Goal: Task Accomplishment & Management: Complete application form

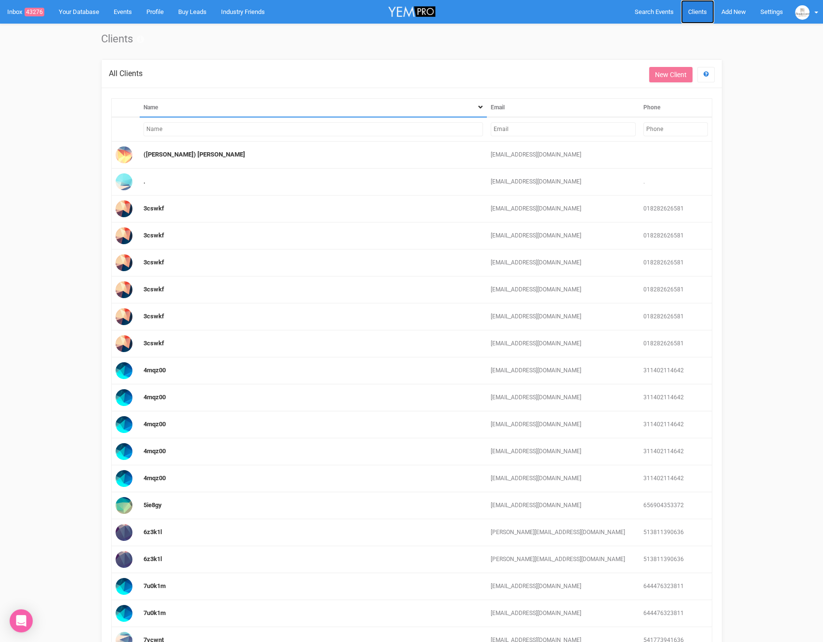
click at [697, 20] on link "Clients" at bounding box center [697, 12] width 33 height 24
click at [741, 16] on link "Add New" at bounding box center [733, 12] width 39 height 24
click at [733, 8] on span "Add New" at bounding box center [733, 11] width 25 height 7
click at [710, 84] on link "New Enquiry" at bounding box center [711, 88] width 72 height 19
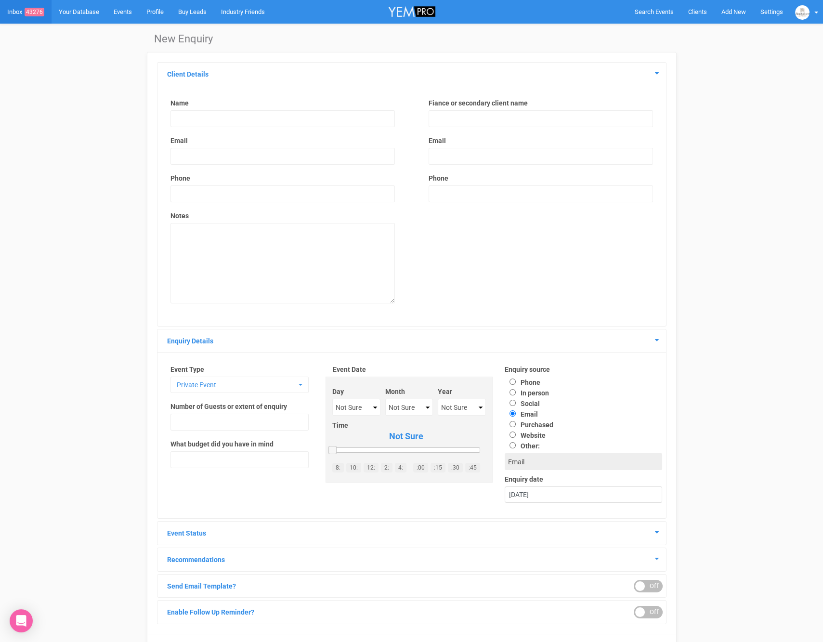
click at [242, 124] on input "text" at bounding box center [282, 118] width 224 height 17
type input "Ainslie Scholten"
click at [200, 155] on input "email" at bounding box center [282, 156] width 224 height 17
type input "ainsandcal@gmail.com"
click at [212, 194] on input "text" at bounding box center [282, 193] width 224 height 17
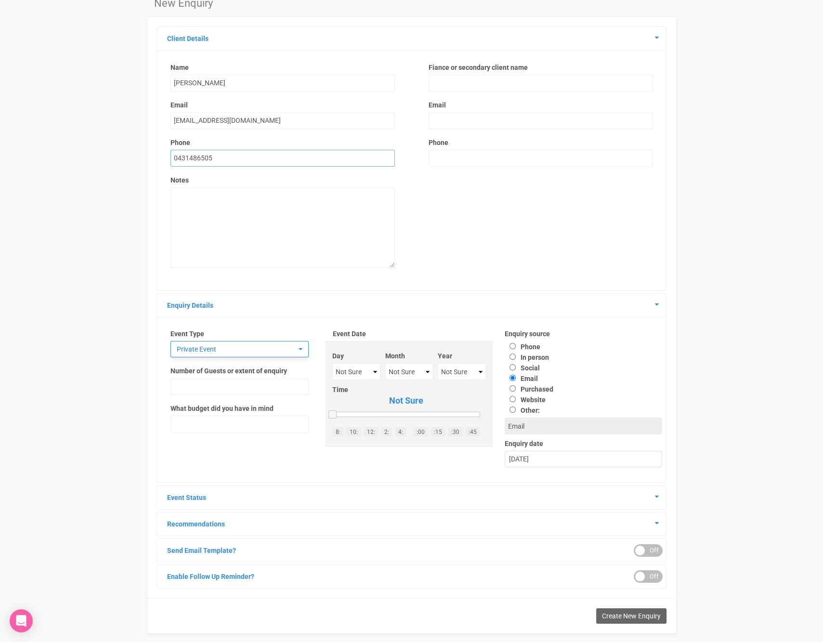
scroll to position [50, 0]
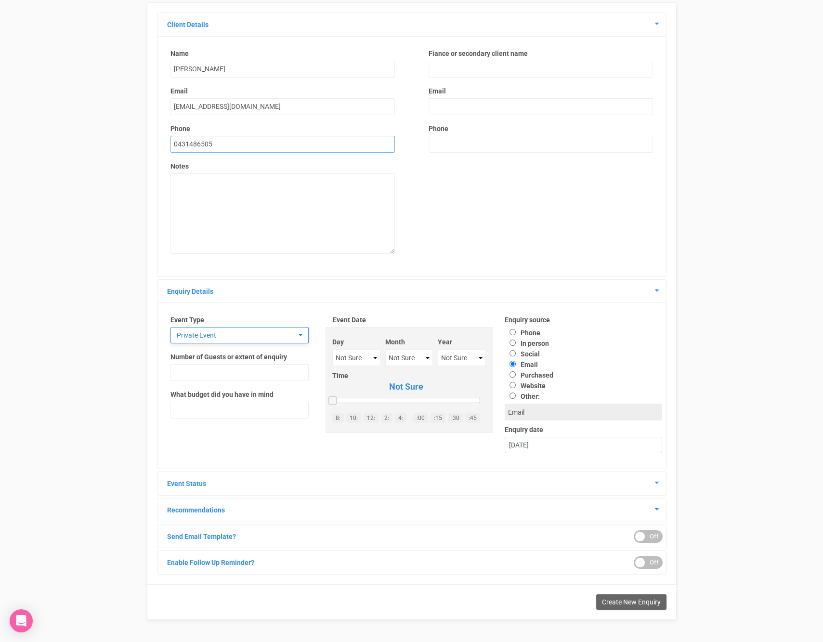
type input "0431486505"
click at [289, 334] on span "Private Event" at bounding box center [236, 335] width 119 height 10
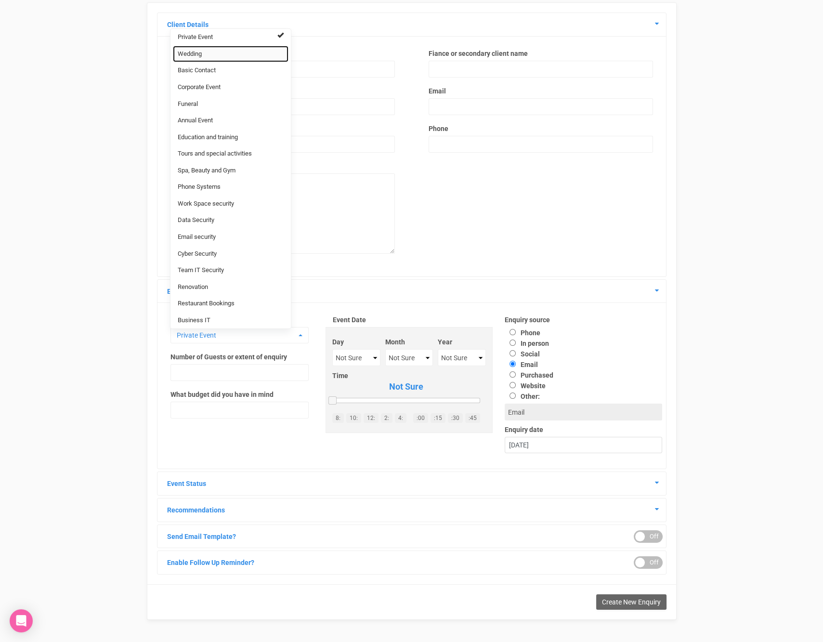
click at [195, 51] on span "Wedding" at bounding box center [190, 54] width 24 height 9
select select "20"
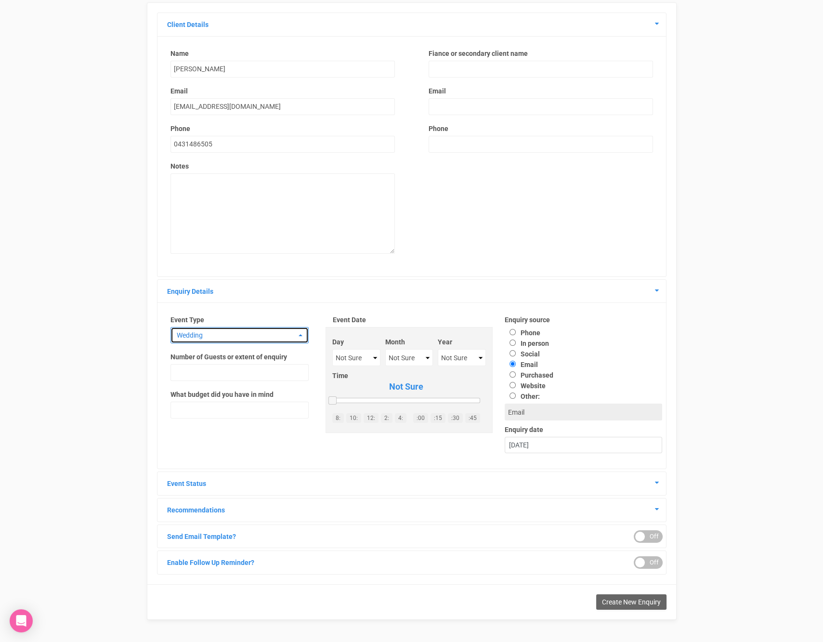
scroll to position [46, 0]
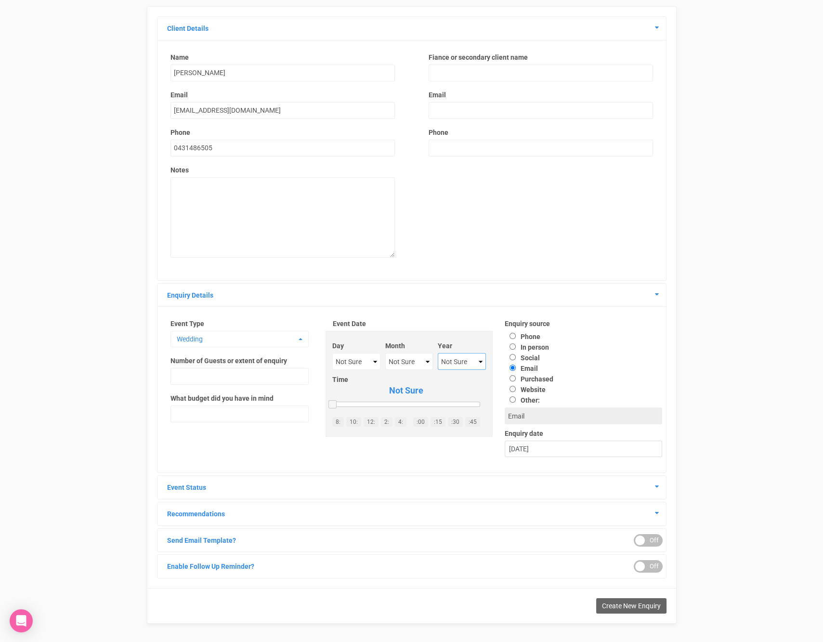
click at [455, 355] on select "Not Sure 2020 2021 2022 2023 2024 2025 2026 2027 2028 2029 2030 2031 2032 2033 …" at bounding box center [462, 361] width 48 height 17
select select "2026"
click at [419, 359] on select "Not Sure January February March April May June July August September October No…" at bounding box center [408, 360] width 47 height 17
select select "September"
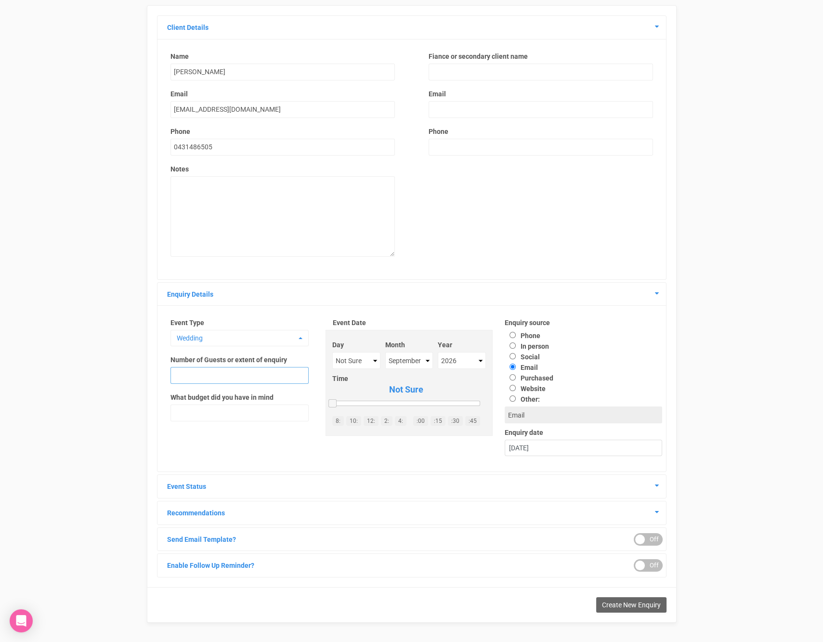
click at [229, 378] on input "text" at bounding box center [239, 375] width 138 height 17
type input "1"
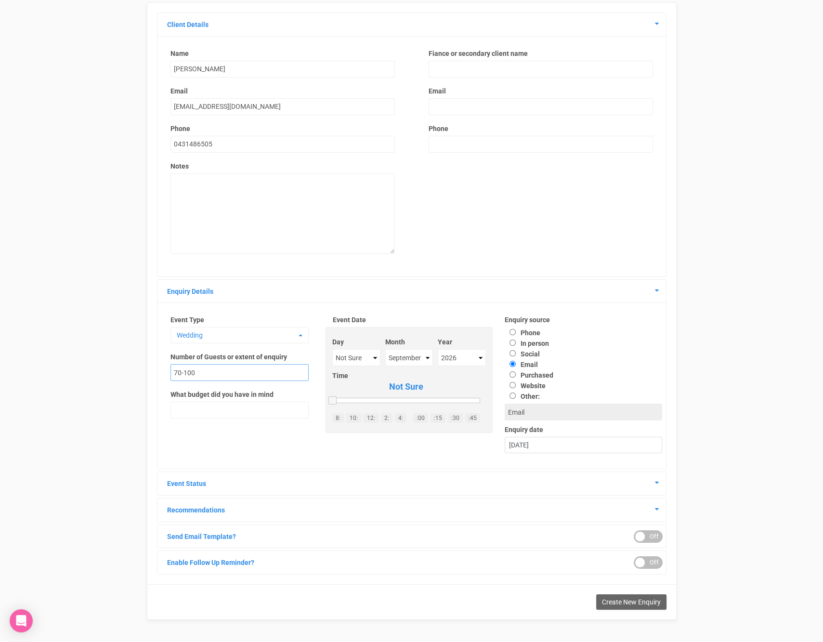
type input "70-100"
click at [533, 386] on label "Website" at bounding box center [525, 386] width 41 height 8
click at [516, 386] on input "Website" at bounding box center [512, 385] width 6 height 6
radio input "true"
type input "Website"
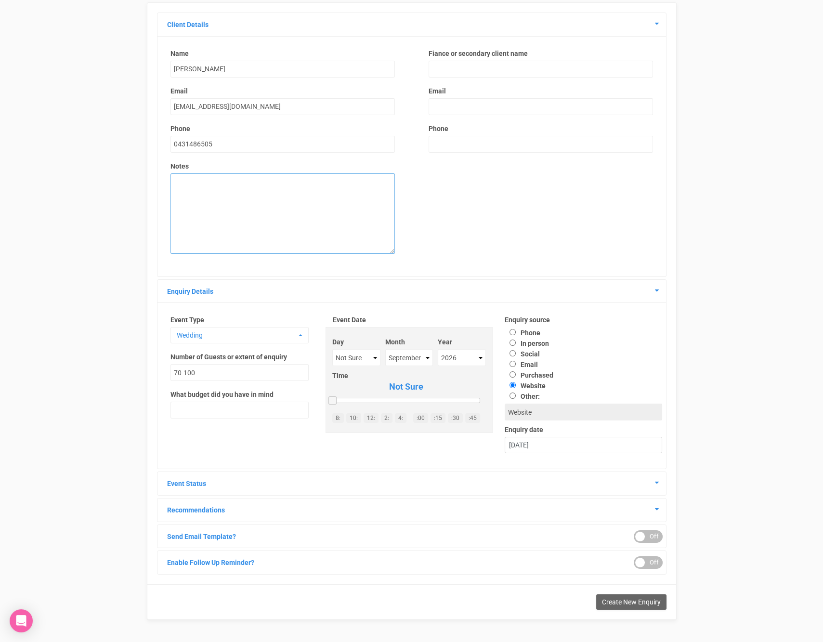
click at [286, 218] on textarea at bounding box center [282, 213] width 224 height 80
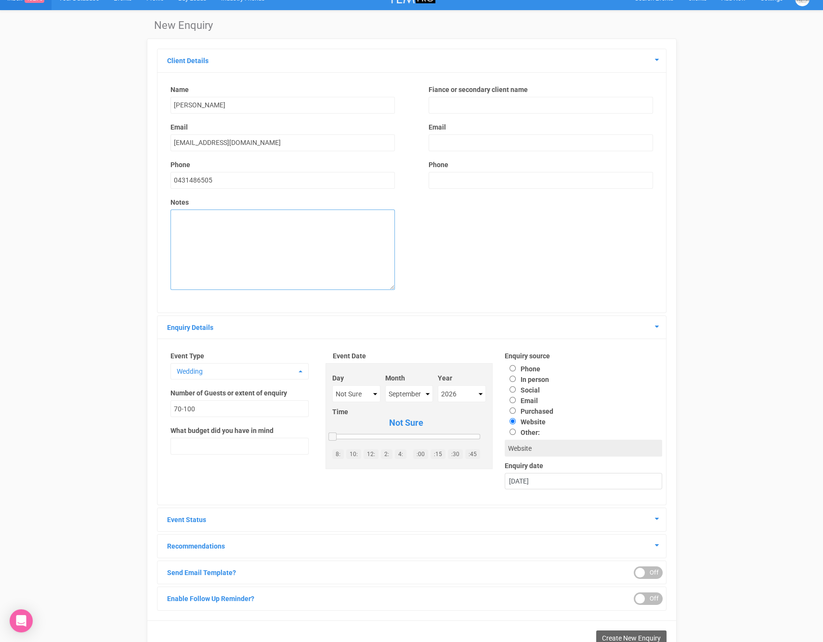
scroll to position [0, 0]
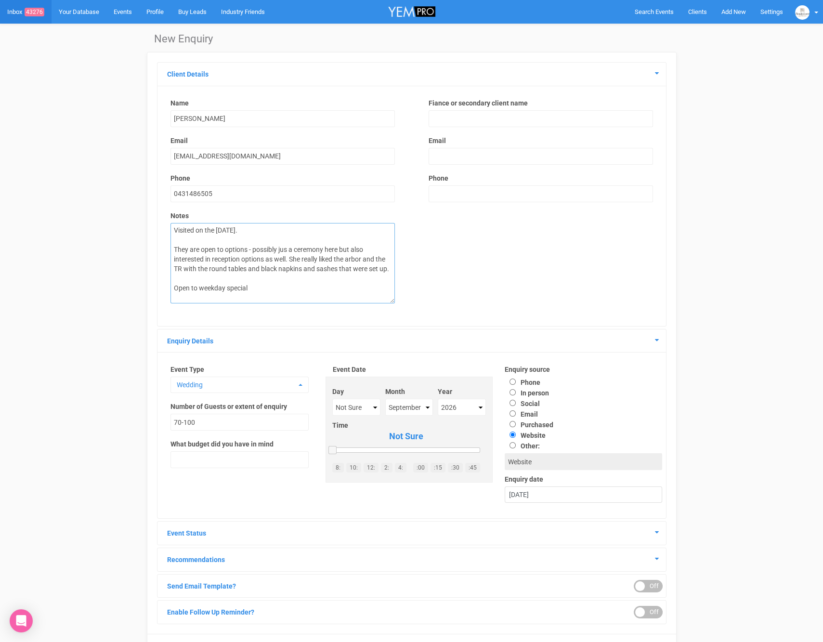
click at [248, 284] on textarea "Visited on the 29th of August 2025. They are open to options - possibly jus a c…" at bounding box center [282, 263] width 224 height 80
click at [390, 267] on textarea "Visited on the 29th of August 2025. They are open to options - possibly jus a c…" at bounding box center [282, 263] width 224 height 80
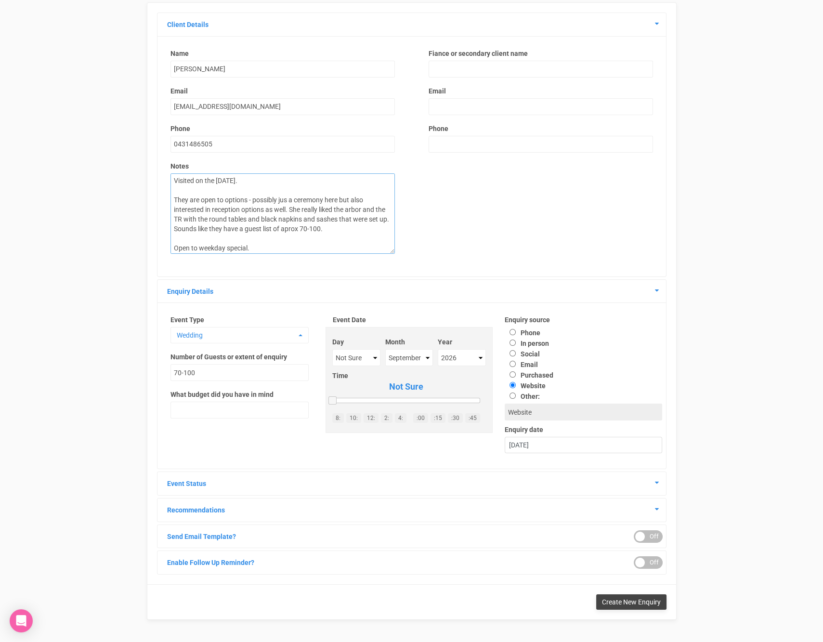
type textarea "Visited on the 29th of August 2025. They are open to options - possibly jus a c…"
click at [618, 600] on span "Create New Enquiry" at bounding box center [631, 602] width 59 height 8
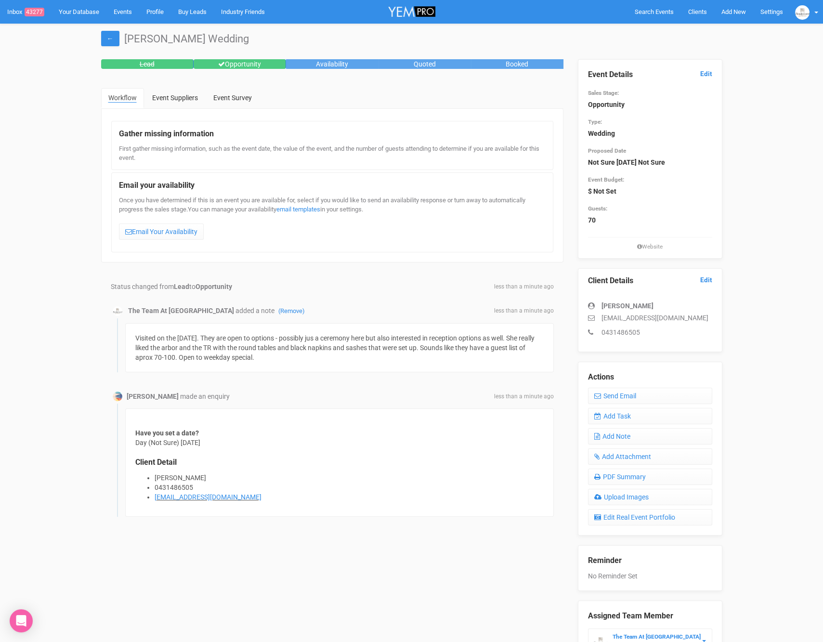
scroll to position [0, 0]
click at [701, 70] on link "Edit" at bounding box center [706, 73] width 12 height 9
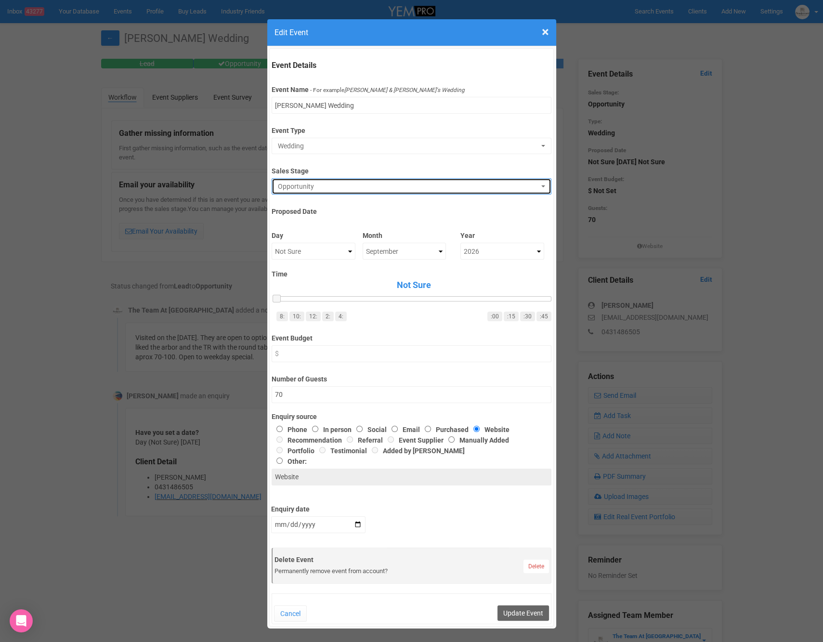
click at [321, 191] on button "Opportunity" at bounding box center [412, 186] width 280 height 16
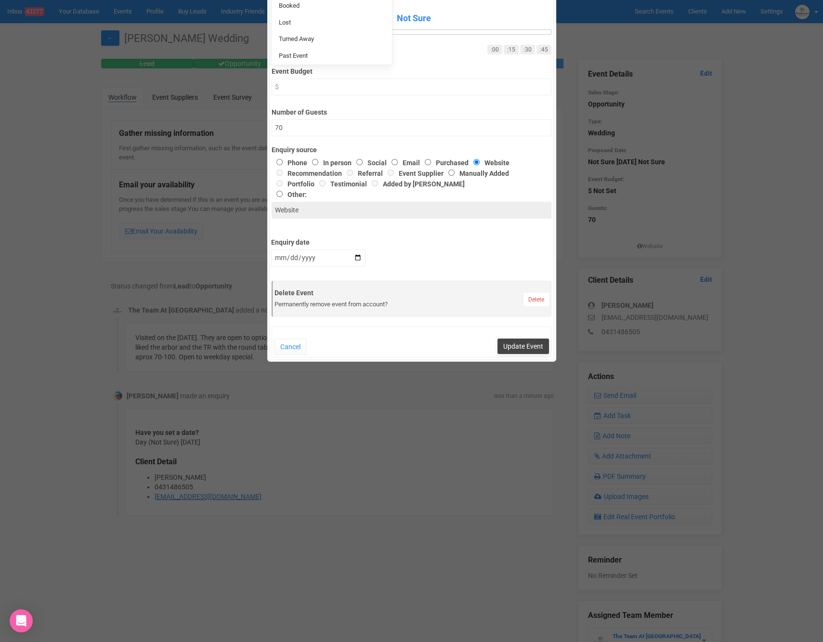
scroll to position [268, 0]
click at [522, 338] on button "Update Event" at bounding box center [523, 345] width 52 height 15
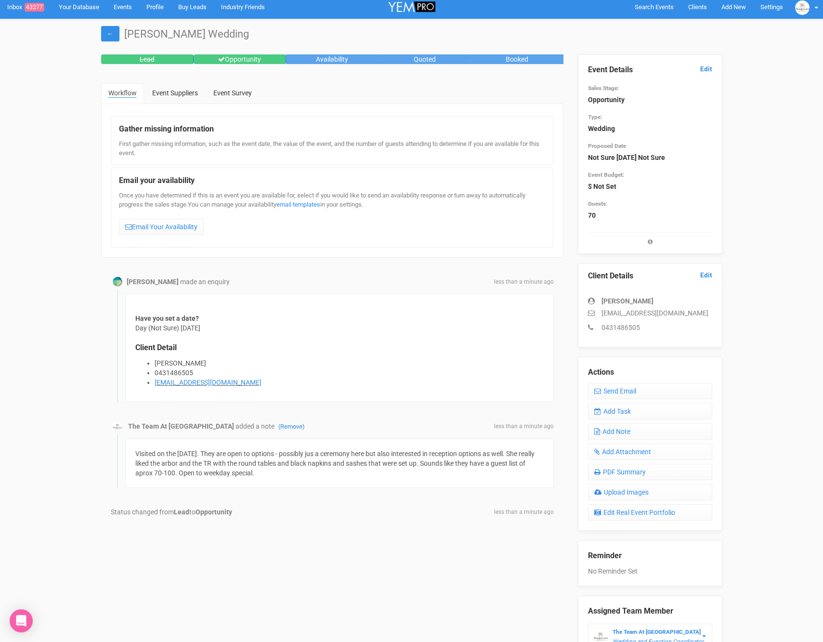
scroll to position [5, 0]
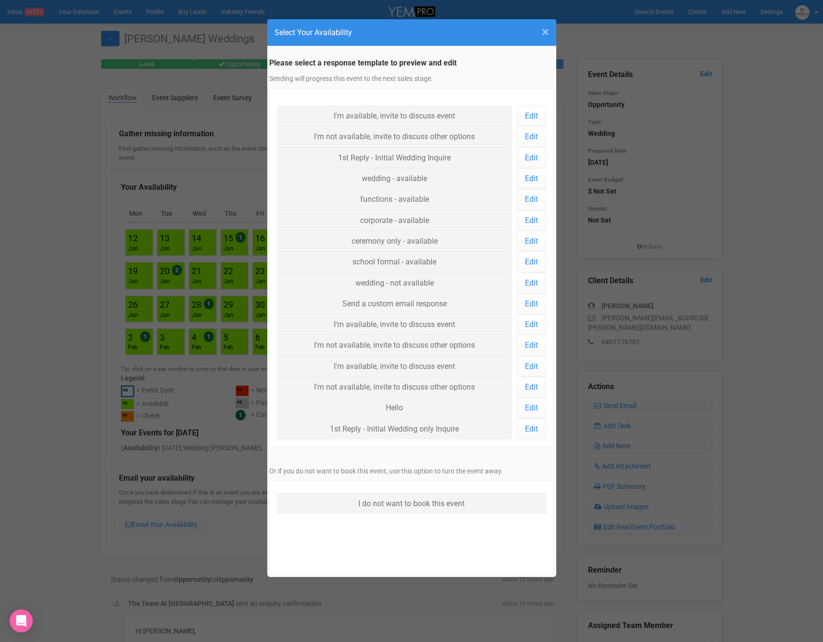
click at [544, 27] on span "×" at bounding box center [545, 32] width 7 height 16
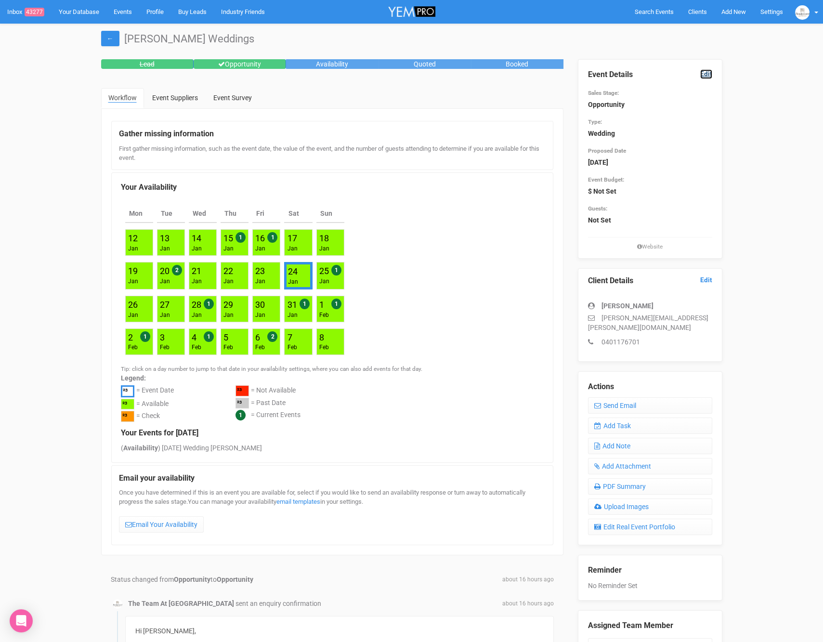
click at [711, 73] on link "Edit" at bounding box center [706, 73] width 12 height 9
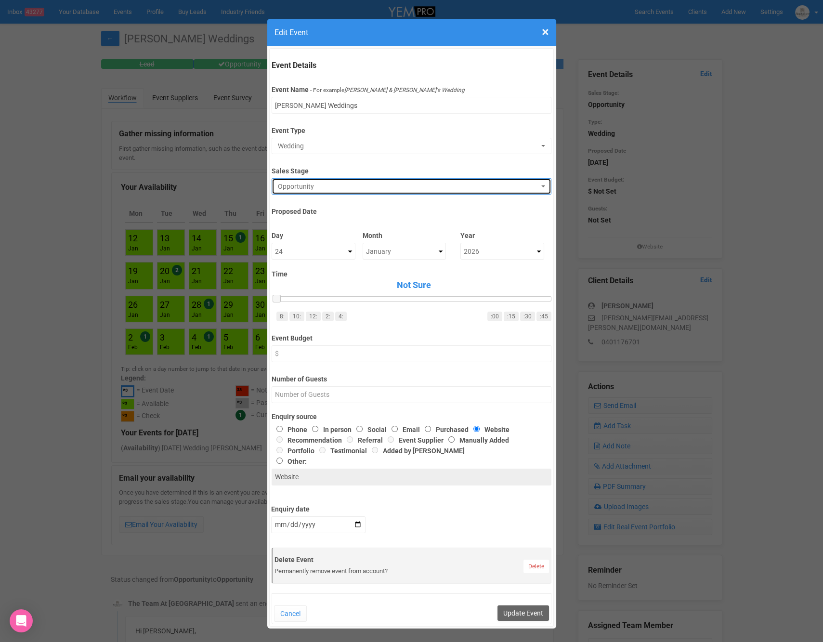
click at [293, 180] on button "Opportunity" at bounding box center [412, 186] width 280 height 16
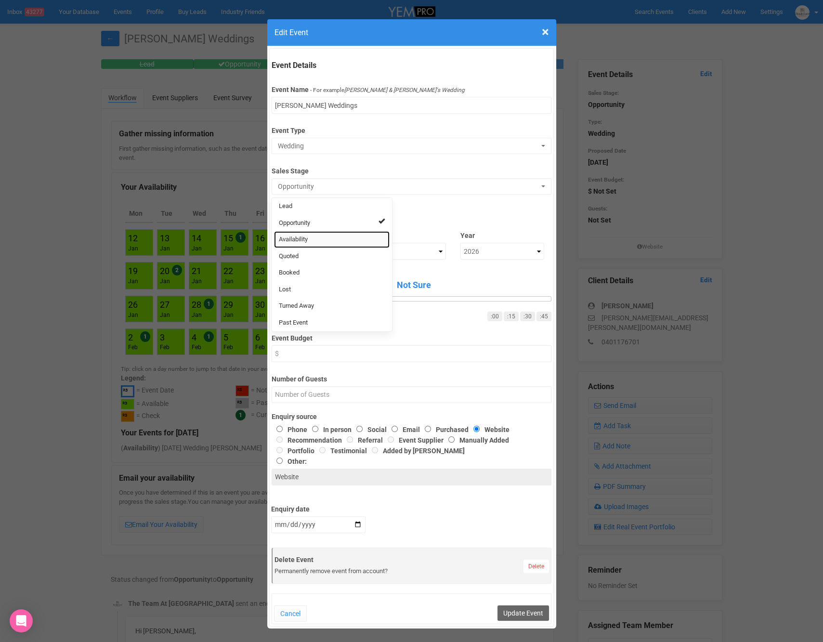
click at [305, 241] on span "Availability" at bounding box center [293, 239] width 29 height 9
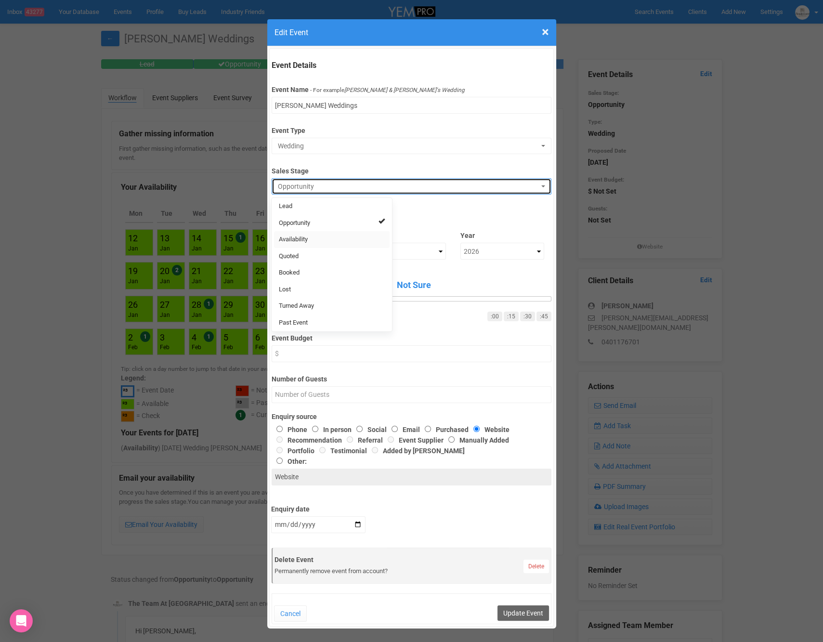
select select "8"
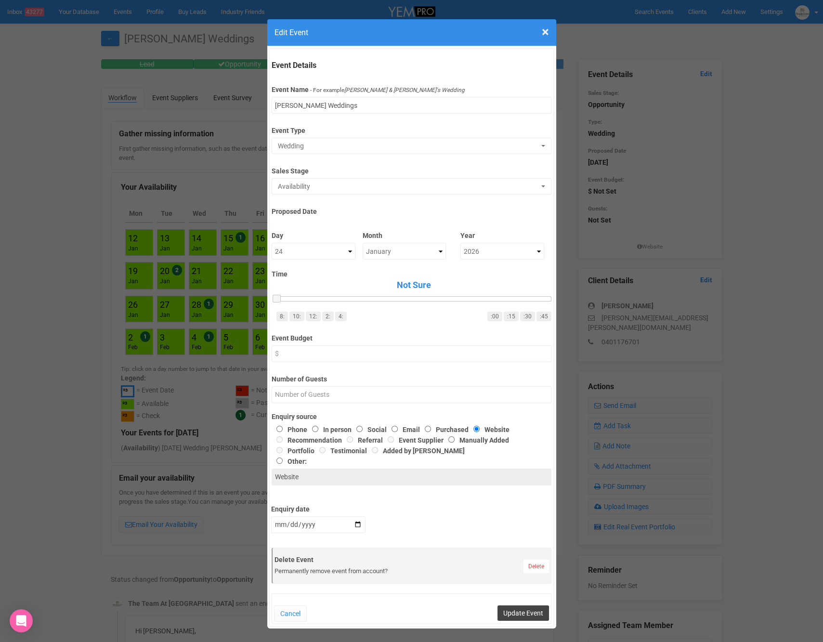
click at [530, 611] on button "Update Event" at bounding box center [523, 612] width 52 height 15
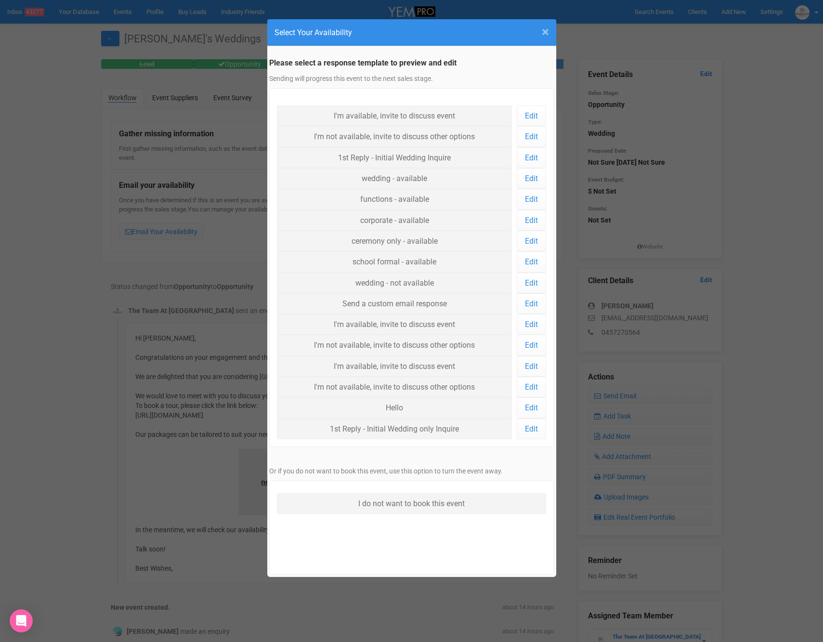
drag, startPoint x: 544, startPoint y: 33, endPoint x: 548, endPoint y: 29, distance: 5.4
click at [548, 29] on span "×" at bounding box center [545, 32] width 7 height 16
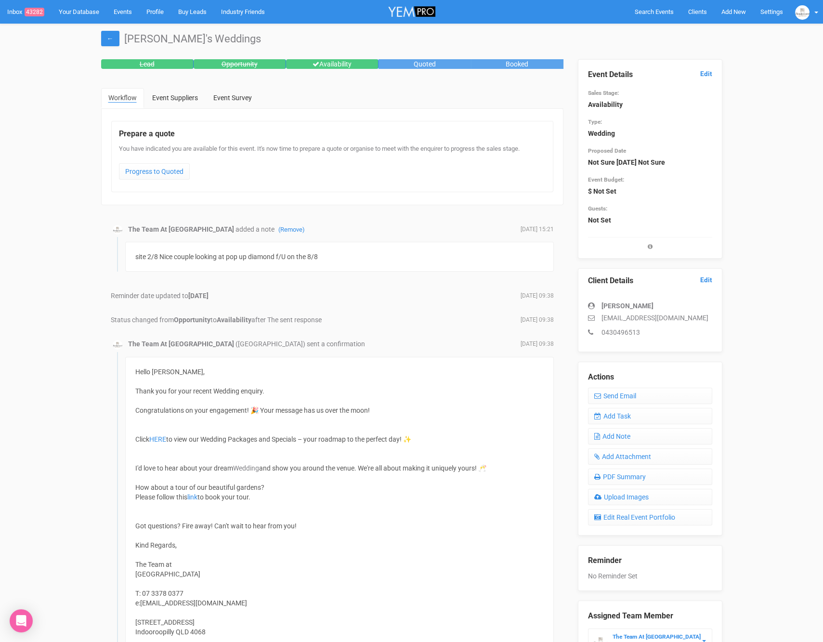
drag, startPoint x: 601, startPoint y: 317, endPoint x: 685, endPoint y: 320, distance: 83.3
click at [684, 320] on p "liamdonovan70@gmail.com" at bounding box center [650, 318] width 124 height 10
drag, startPoint x: 685, startPoint y: 318, endPoint x: 601, endPoint y: 312, distance: 83.5
click at [601, 313] on p "liamdonovan70@gmail.com" at bounding box center [650, 318] width 124 height 10
copy p "liamdonovan70@gmail.com"
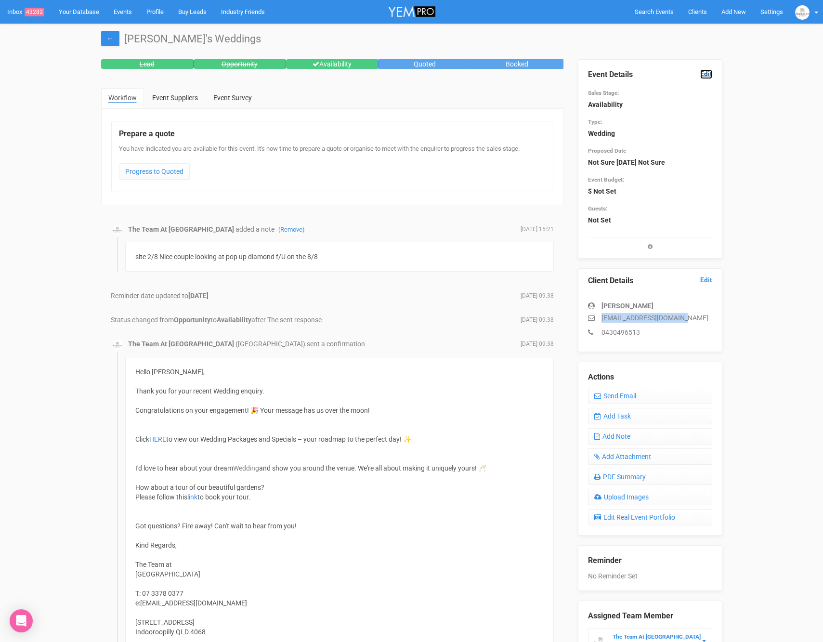
click at [706, 73] on link "Edit" at bounding box center [706, 73] width 12 height 9
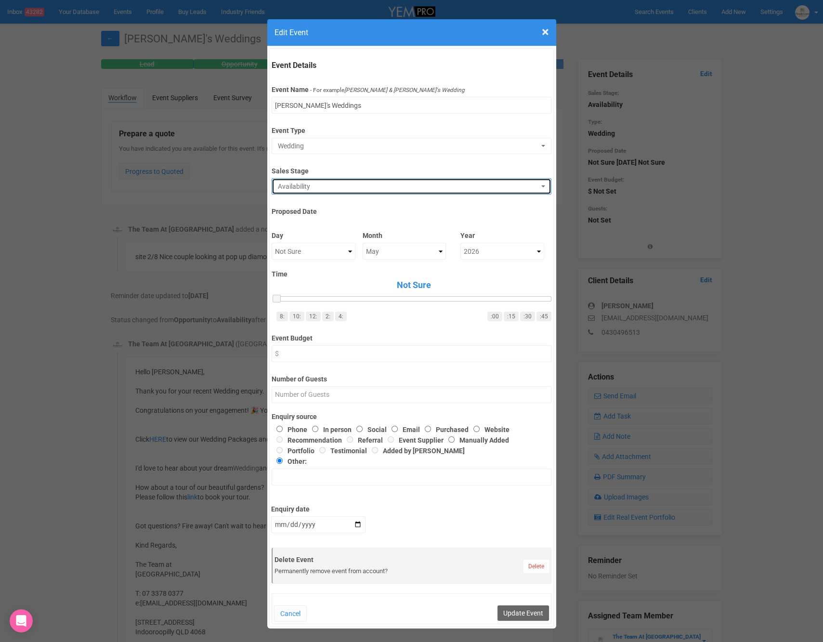
click at [392, 183] on span "Availability" at bounding box center [408, 187] width 261 height 10
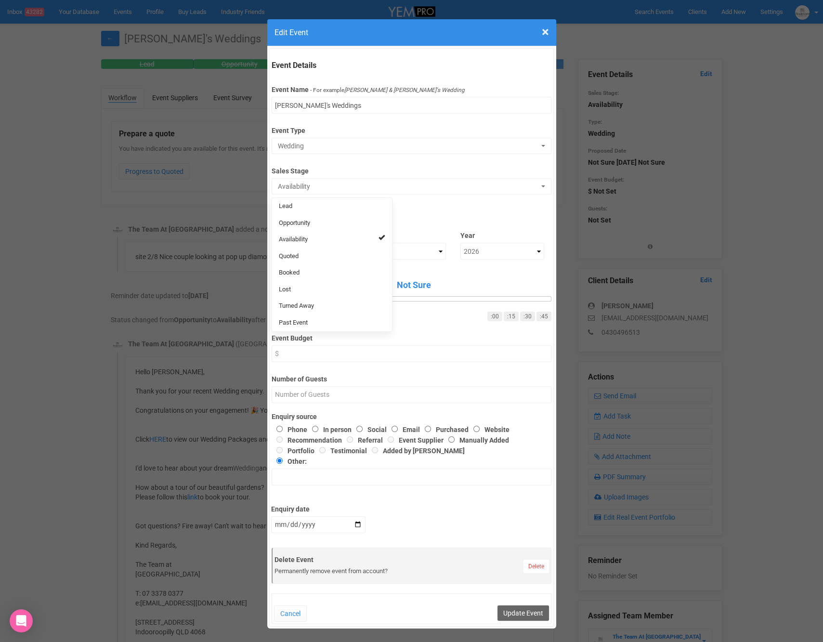
click at [232, 278] on div "× Close Edit Event Event Details Event Name - For example Cameron & Lucy's Wedd…" at bounding box center [411, 321] width 823 height 642
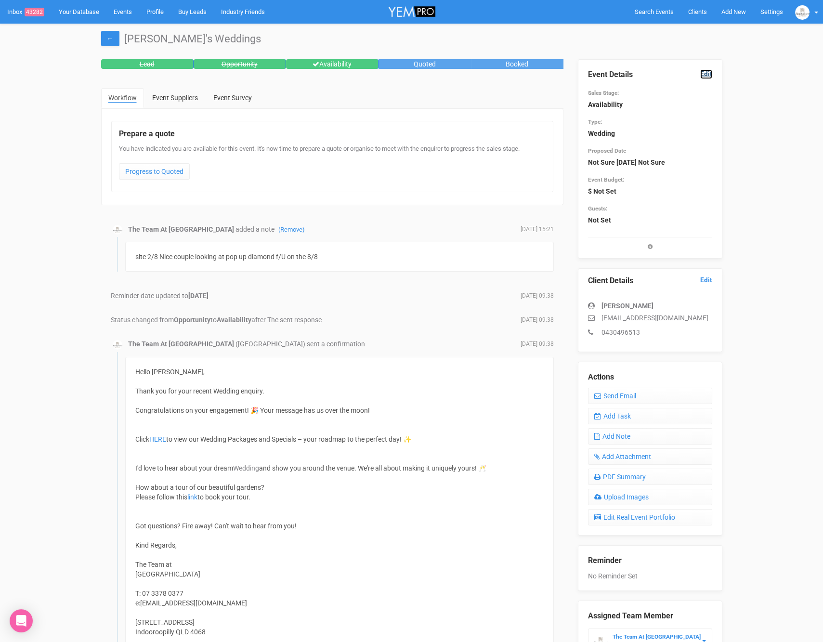
click at [706, 69] on link "Edit" at bounding box center [706, 73] width 12 height 9
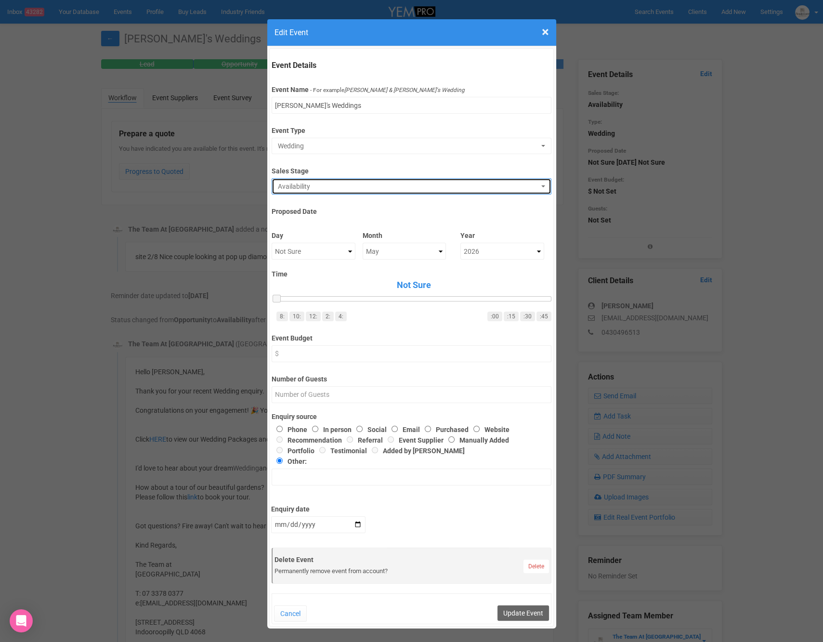
click at [304, 183] on span "Availability" at bounding box center [408, 187] width 261 height 10
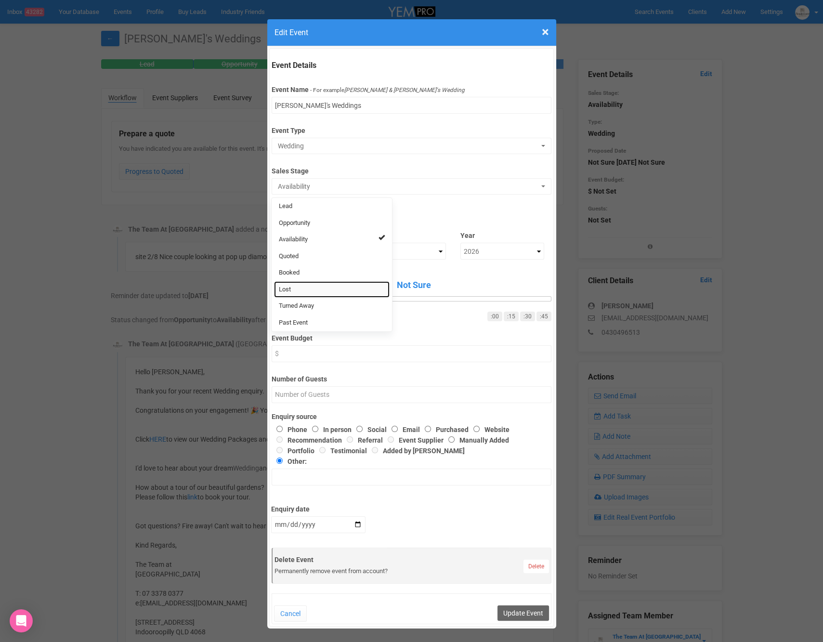
click at [317, 289] on link "Lost" at bounding box center [332, 289] width 116 height 17
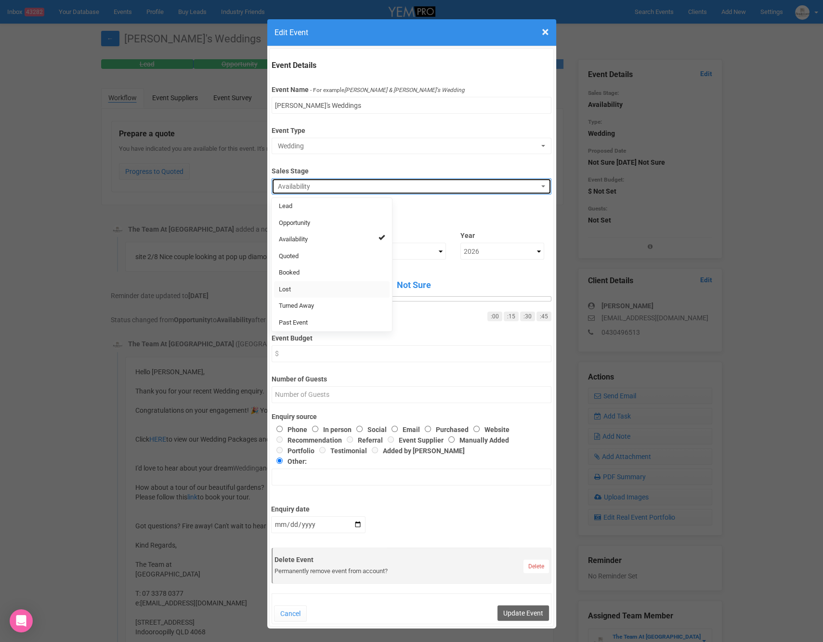
select select "10"
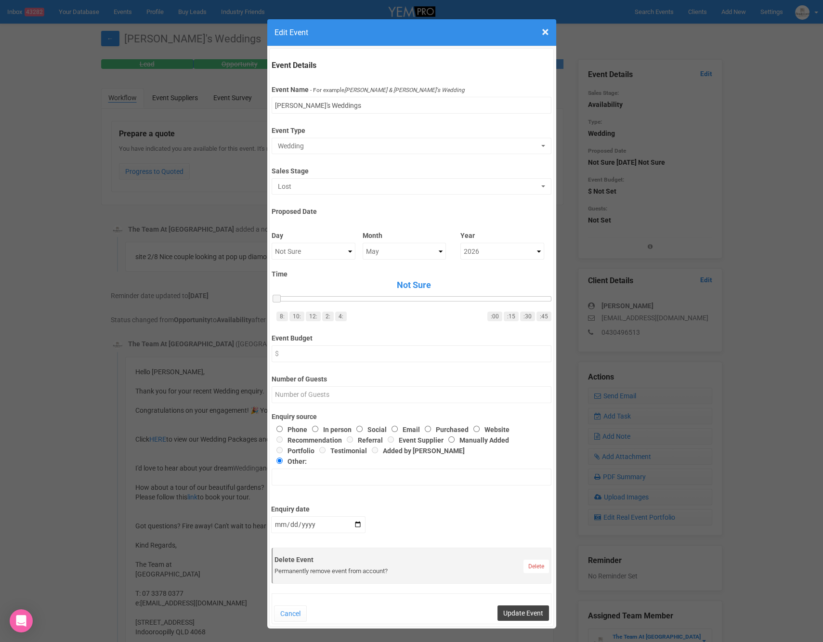
click at [530, 610] on button "Update Event" at bounding box center [523, 612] width 52 height 15
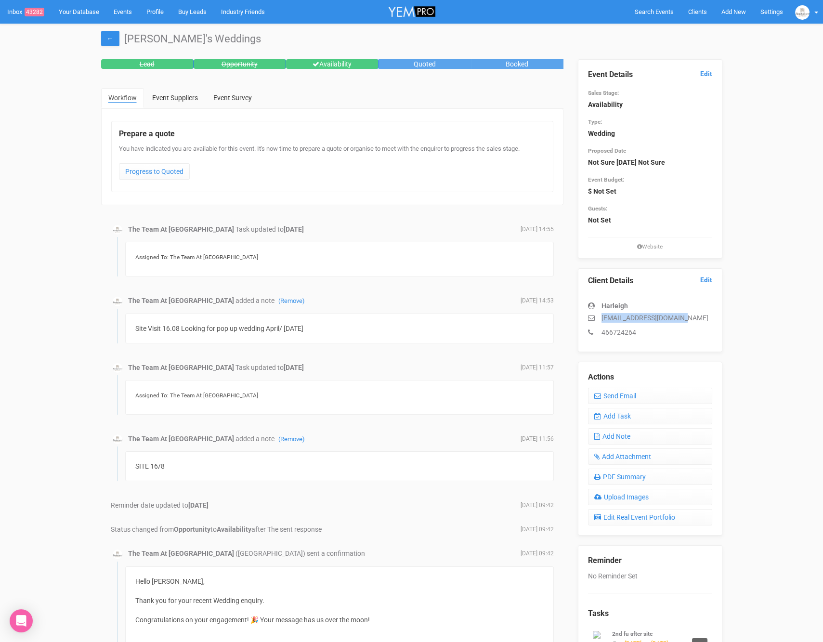
drag, startPoint x: 602, startPoint y: 318, endPoint x: 752, endPoint y: 312, distance: 149.9
copy p "[EMAIL_ADDRESS][DOMAIN_NAME]"
click at [710, 176] on label "Event Budget:" at bounding box center [650, 179] width 124 height 10
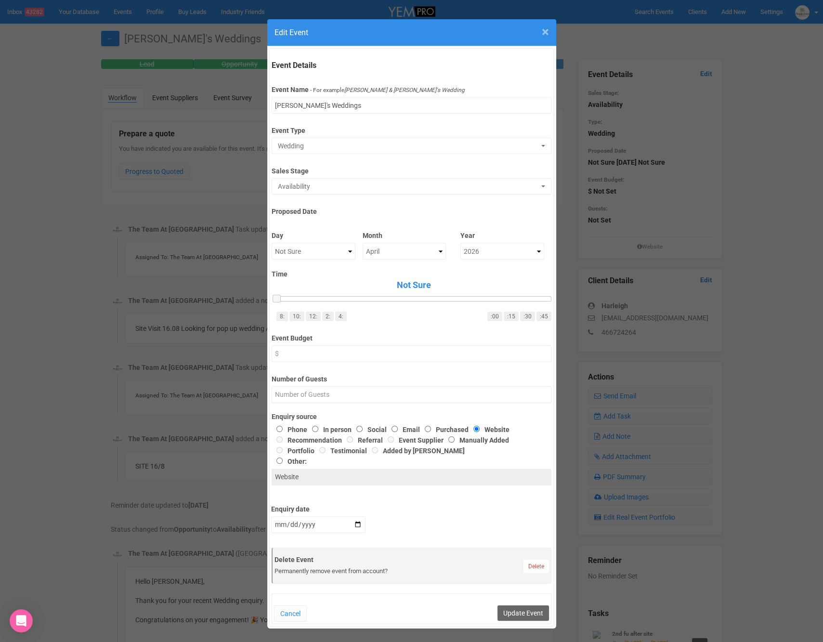
click at [546, 29] on span "×" at bounding box center [545, 32] width 7 height 16
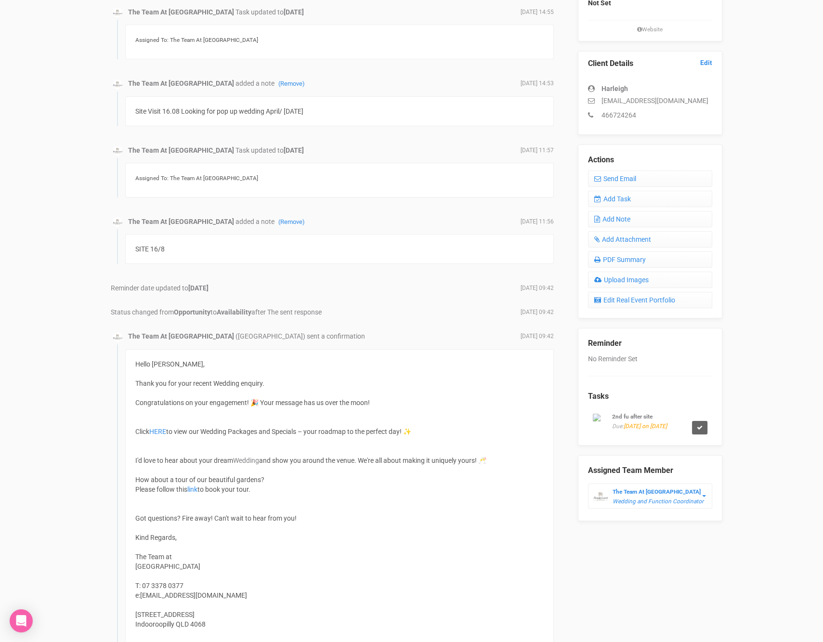
scroll to position [223, 0]
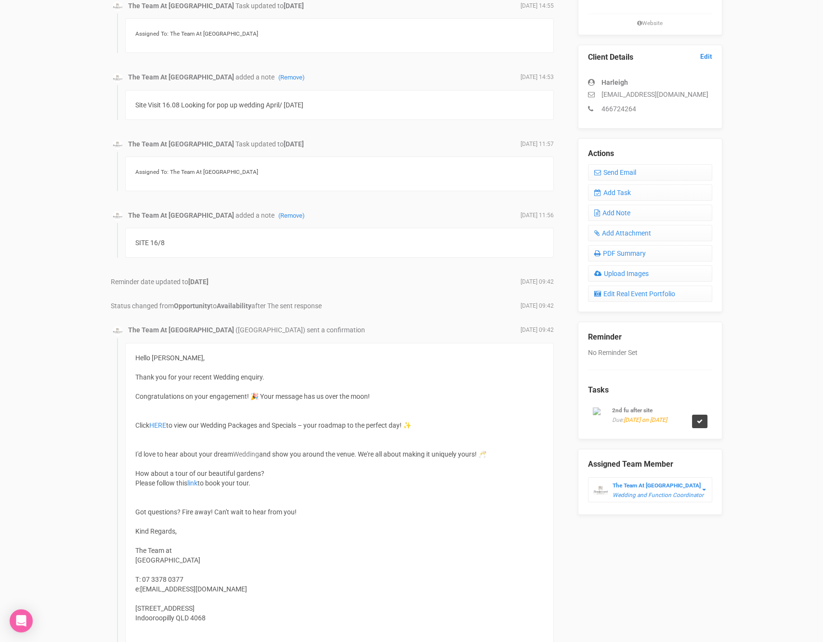
click at [705, 425] on link at bounding box center [699, 421] width 15 height 13
click at [688, 402] on link "Confirm" at bounding box center [683, 402] width 30 height 13
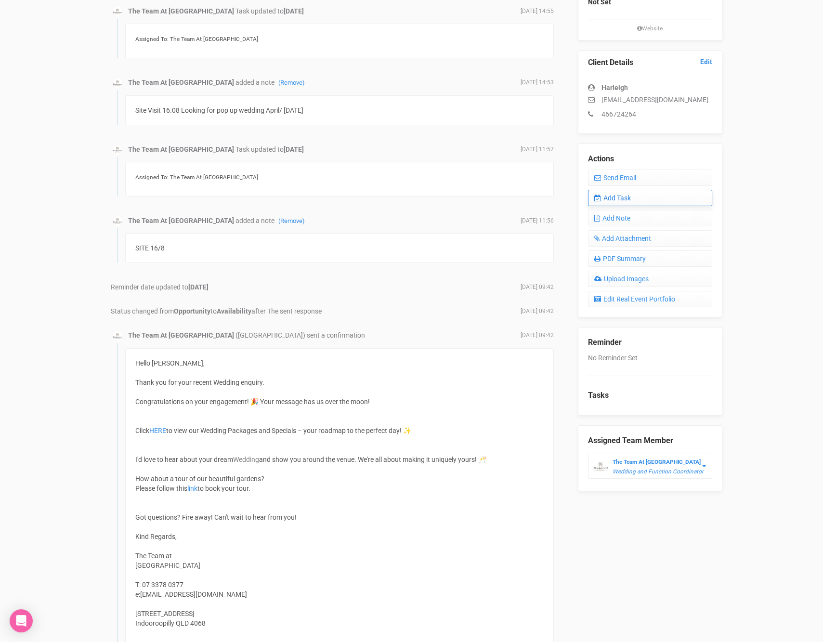
scroll to position [218, 0]
click at [629, 194] on link "Add Task" at bounding box center [650, 198] width 124 height 16
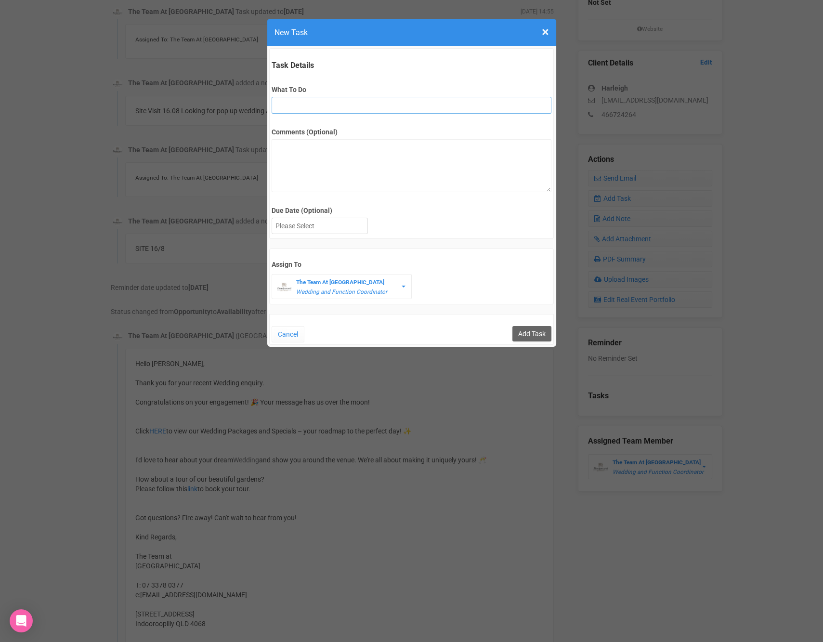
click at [388, 97] on input "What To Do" at bounding box center [412, 105] width 280 height 17
type input "Remove from yem if no response"
click at [311, 225] on div at bounding box center [319, 226] width 95 height 16
click at [541, 326] on input "Add Task" at bounding box center [531, 333] width 39 height 15
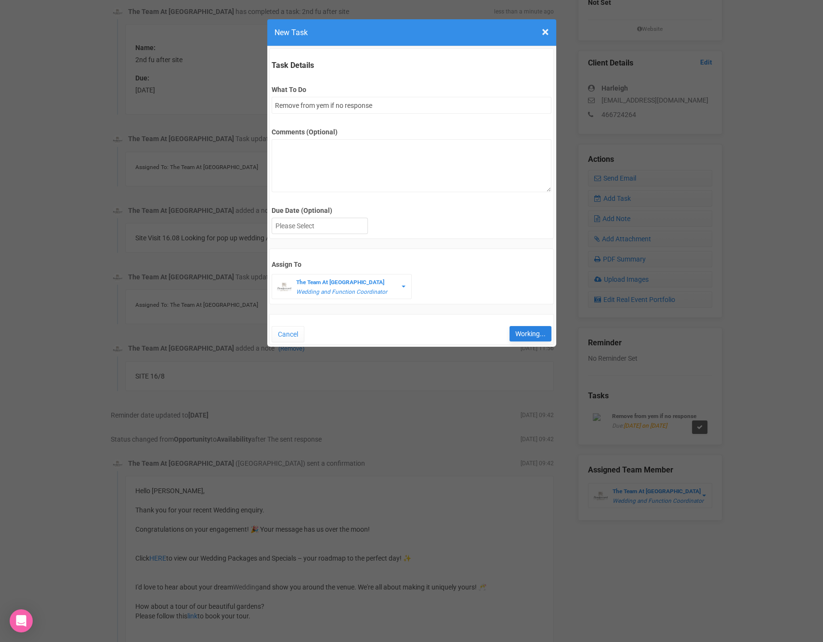
type input "Save"
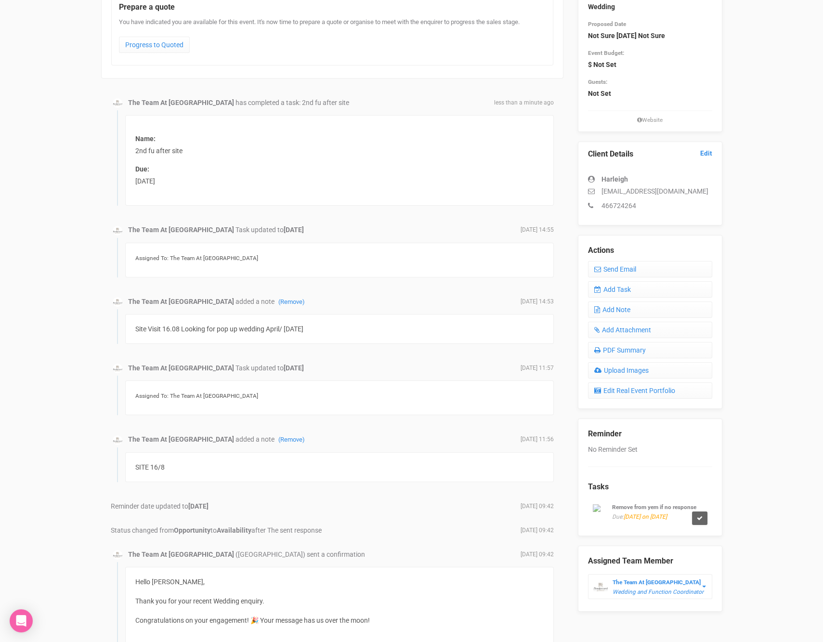
scroll to position [0, 0]
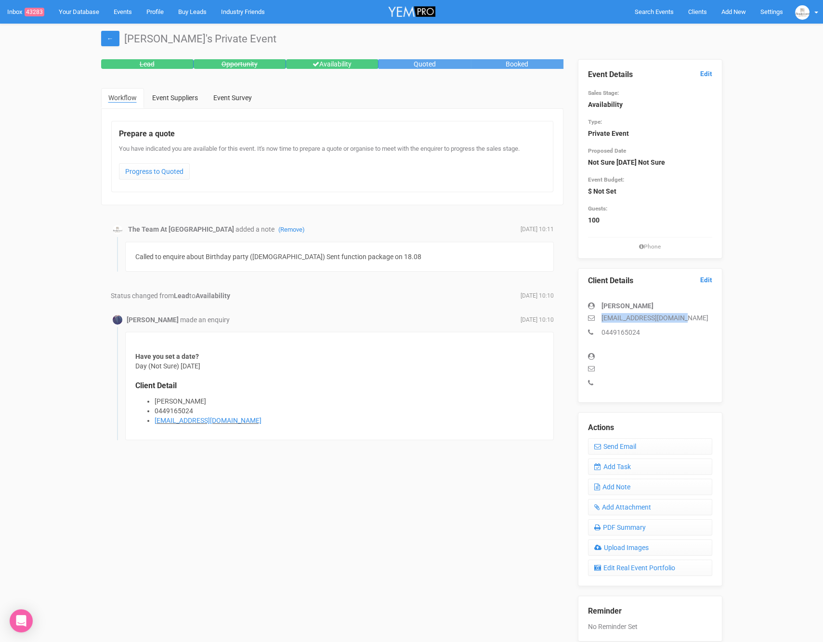
drag, startPoint x: 599, startPoint y: 315, endPoint x: 686, endPoint y: 317, distance: 87.2
click at [686, 317] on p "lamiyahselek3@gmail.com" at bounding box center [650, 318] width 124 height 10
copy p "lamiyahselek3@gmail.com"
click at [623, 470] on link "Add Task" at bounding box center [650, 466] width 124 height 16
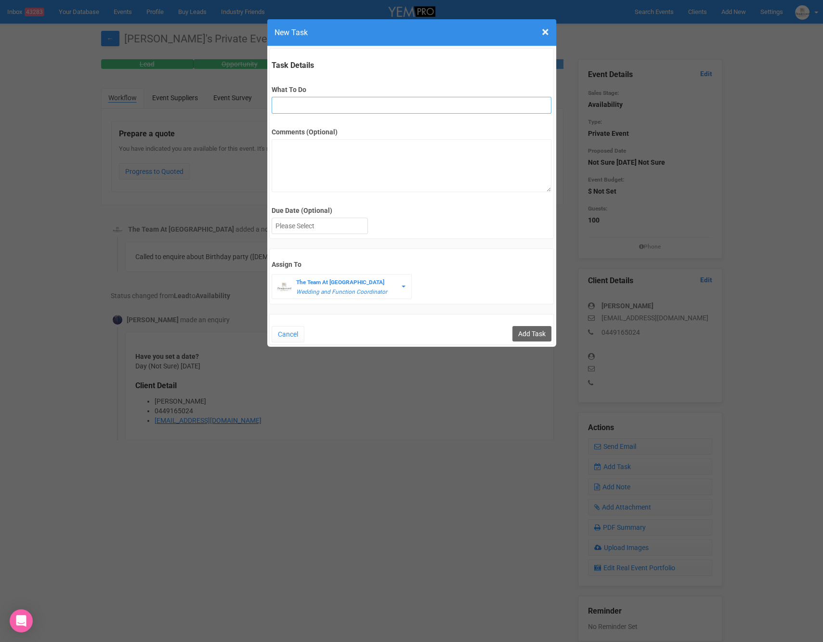
click at [293, 105] on input "What To Do" at bounding box center [412, 105] width 280 height 17
type input "t"
type input "Remove from yem if no response"
click at [305, 229] on div at bounding box center [319, 226] width 95 height 16
click at [524, 337] on input "Add Task" at bounding box center [531, 333] width 39 height 15
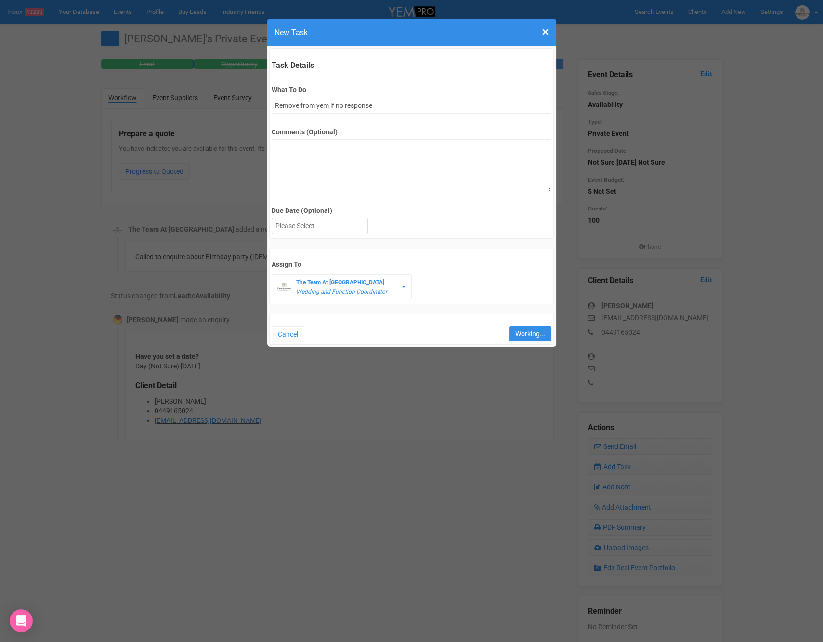
type input "Save"
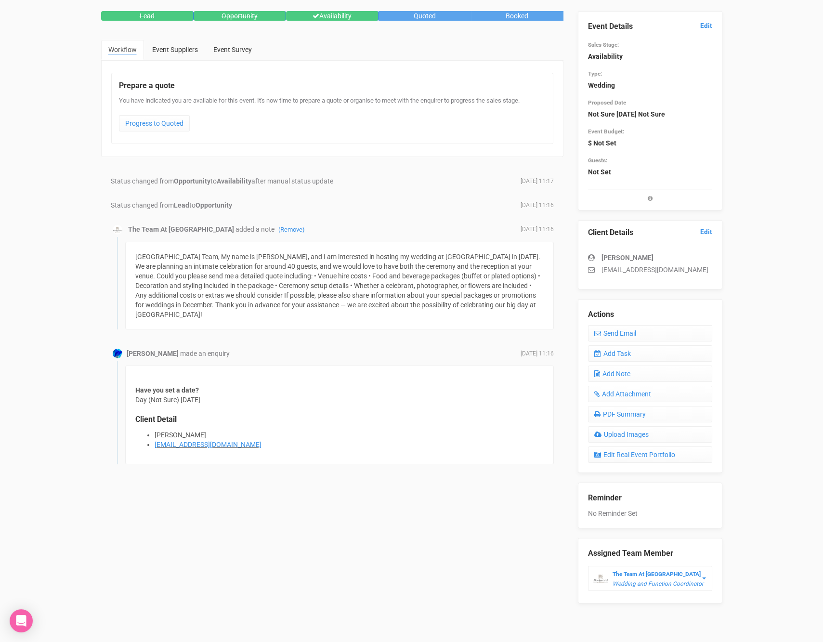
scroll to position [47, 0]
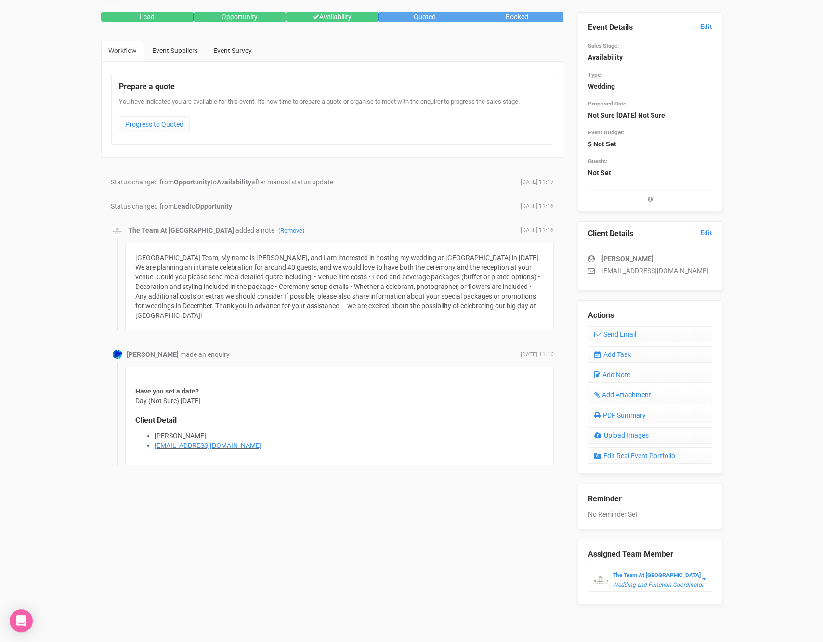
drag, startPoint x: 252, startPoint y: 273, endPoint x: 316, endPoint y: 311, distance: 74.1
click at [316, 311] on div "[GEOGRAPHIC_DATA] Team, My name is [PERSON_NAME], and I am interested in hostin…" at bounding box center [339, 287] width 429 height 88
drag, startPoint x: 603, startPoint y: 269, endPoint x: 707, endPoint y: 270, distance: 104.5
click at [707, 270] on p "[EMAIL_ADDRESS][DOMAIN_NAME]" at bounding box center [650, 271] width 124 height 10
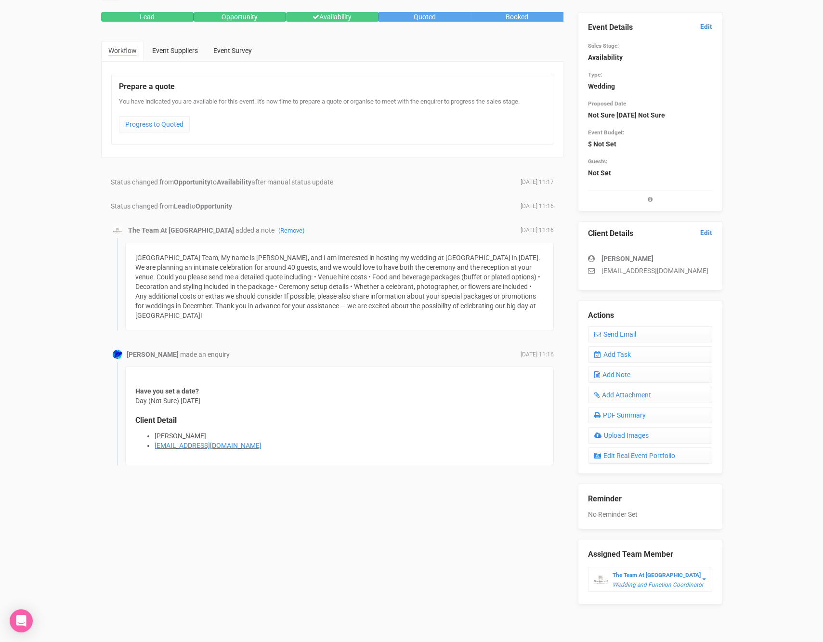
copy p "[EMAIL_ADDRESS][DOMAIN_NAME]"
click at [616, 349] on link "Add Task" at bounding box center [650, 354] width 124 height 16
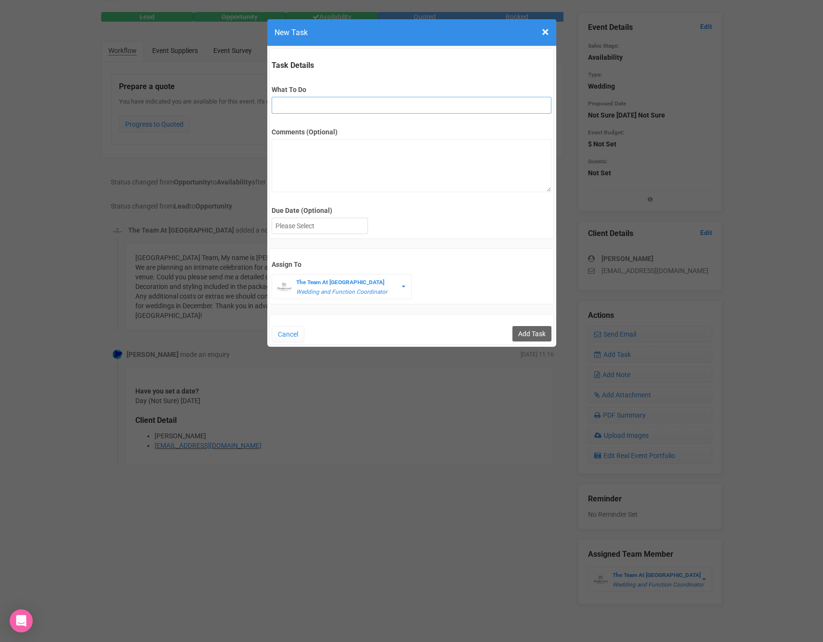
click at [318, 107] on input "What To Do" at bounding box center [412, 105] width 280 height 17
type input "Remove from yem if no response"
click at [342, 213] on label "Due Date (Optional)" at bounding box center [412, 211] width 280 height 10
click at [339, 226] on div at bounding box center [319, 226] width 95 height 16
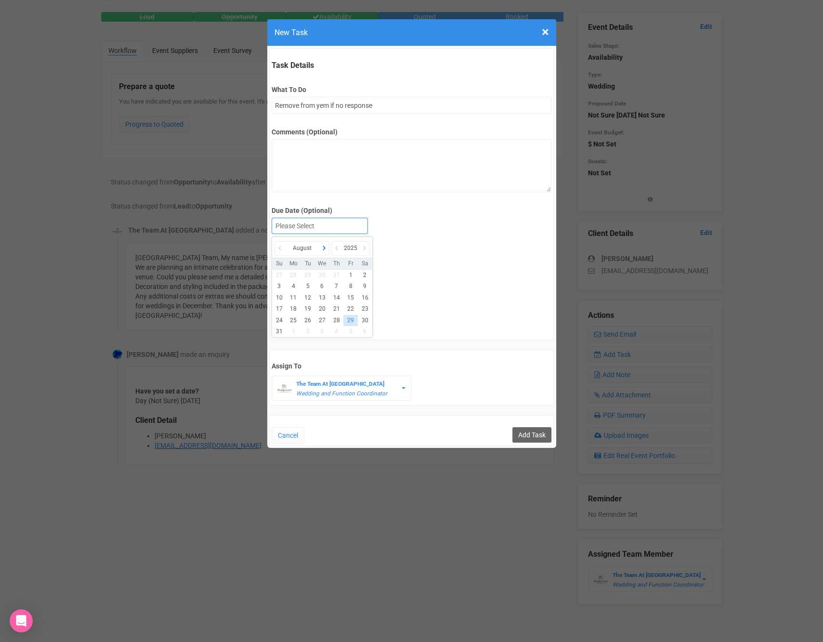
click at [324, 243] on icon at bounding box center [324, 247] width 10 height 13
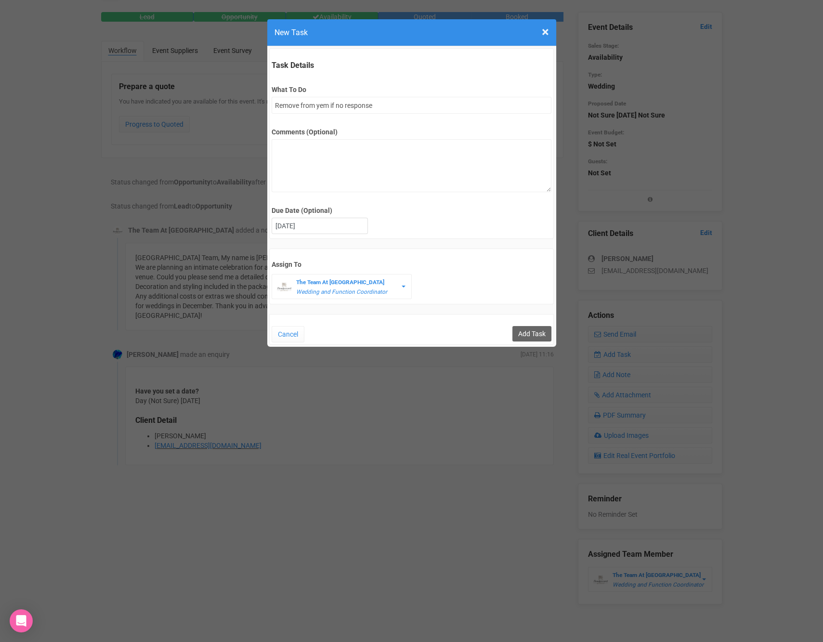
click at [532, 342] on div "Task Details What To Do Remove from yem if no response Comments (Optional) Due …" at bounding box center [411, 196] width 289 height 300
click at [533, 330] on input "Add Task" at bounding box center [531, 333] width 39 height 15
type input "Save"
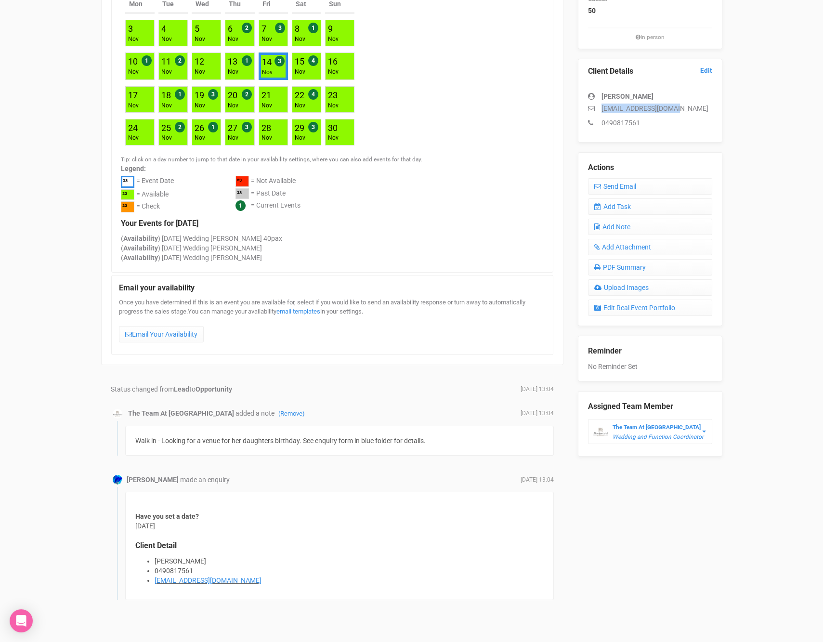
scroll to position [214, 0]
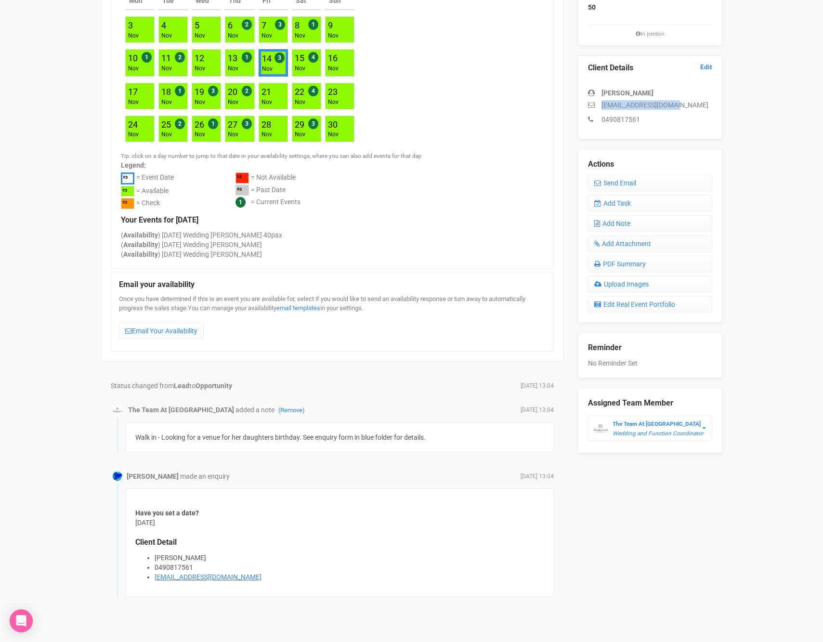
drag, startPoint x: 603, startPoint y: 105, endPoint x: 689, endPoint y: 110, distance: 86.3
click at [689, 110] on div "[PERSON_NAME] [EMAIL_ADDRESS][DOMAIN_NAME] 0490817561" at bounding box center [650, 101] width 124 height 46
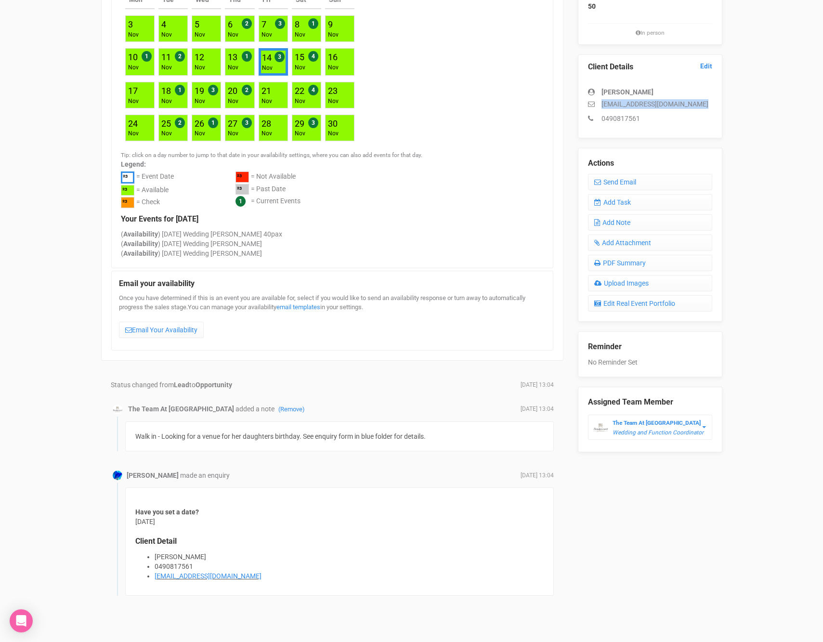
copy div "[EMAIL_ADDRESS][DOMAIN_NAME]"
click at [619, 204] on link "Add Task" at bounding box center [650, 202] width 124 height 16
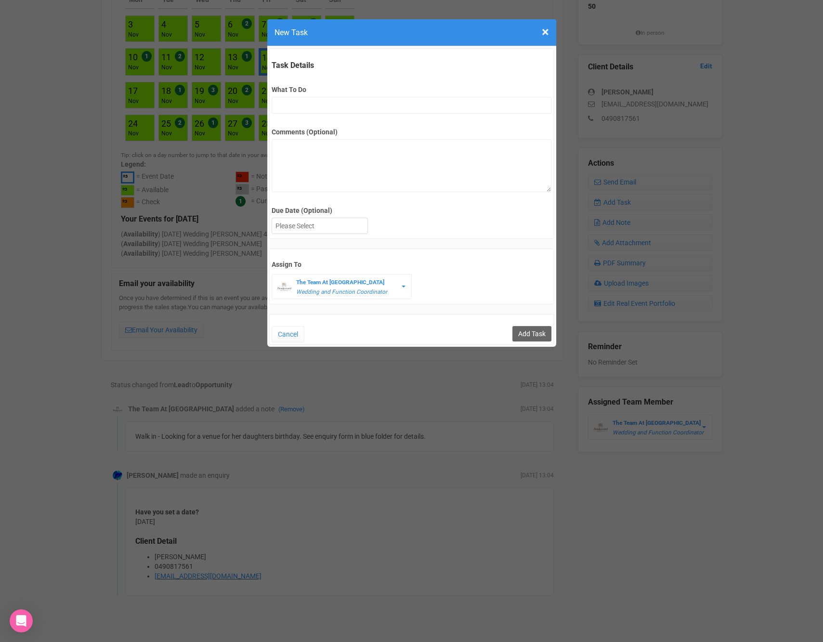
click at [319, 92] on label "What To Do" at bounding box center [412, 90] width 280 height 10
click at [319, 97] on input "What To Do" at bounding box center [412, 105] width 280 height 17
click at [319, 109] on input "What To Do" at bounding box center [412, 105] width 280 height 17
type input "Remove from yem if no response"
click at [349, 220] on div at bounding box center [319, 226] width 95 height 16
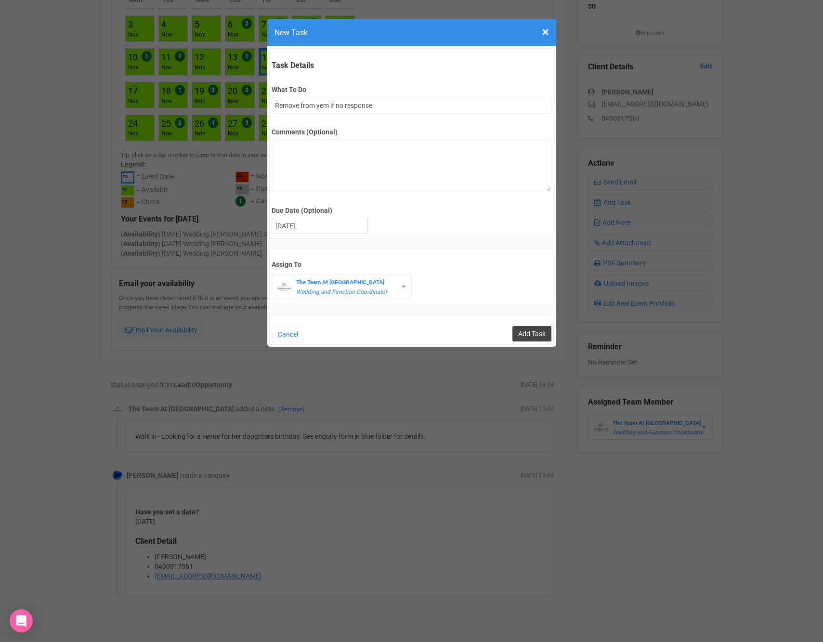
click at [527, 334] on input "Add Task" at bounding box center [531, 333] width 39 height 15
type input "Save"
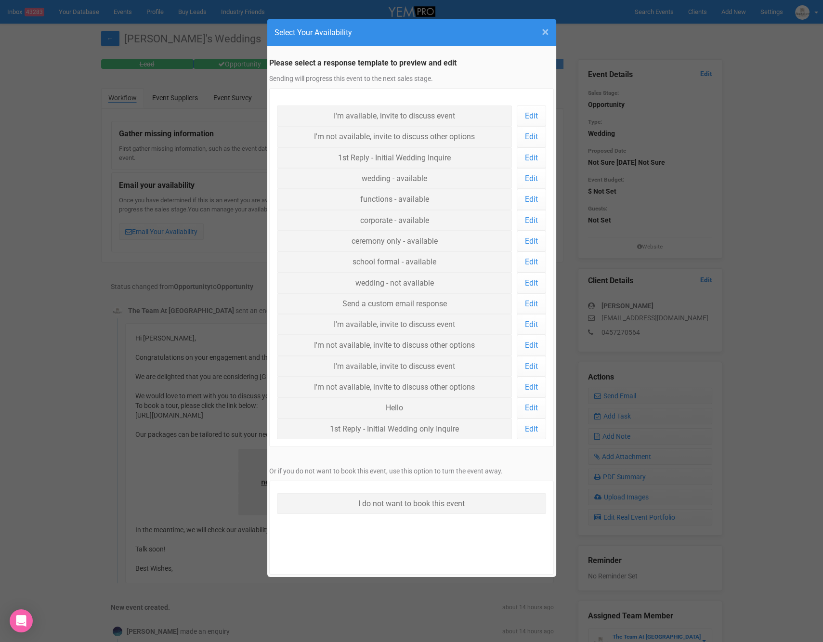
click at [544, 31] on span "×" at bounding box center [545, 32] width 7 height 16
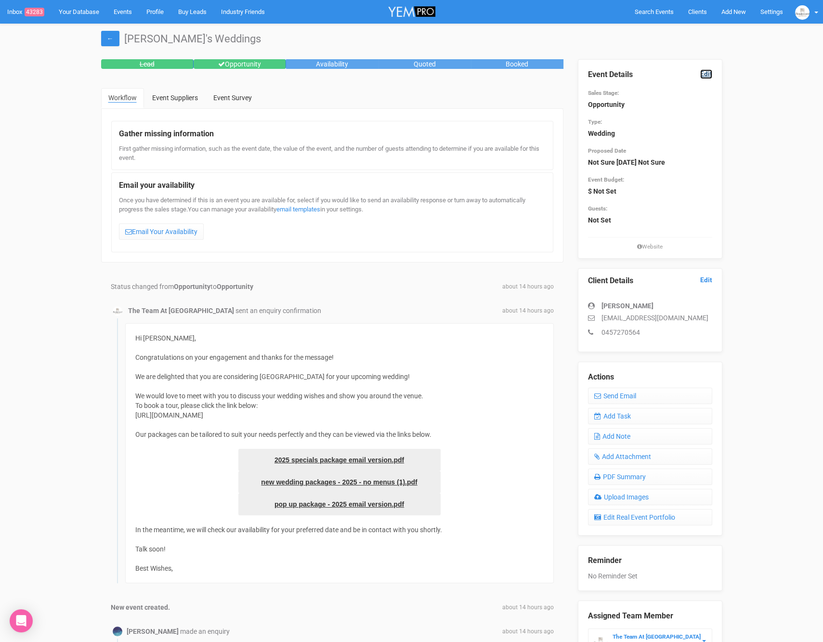
click at [704, 74] on link "Edit" at bounding box center [706, 73] width 12 height 9
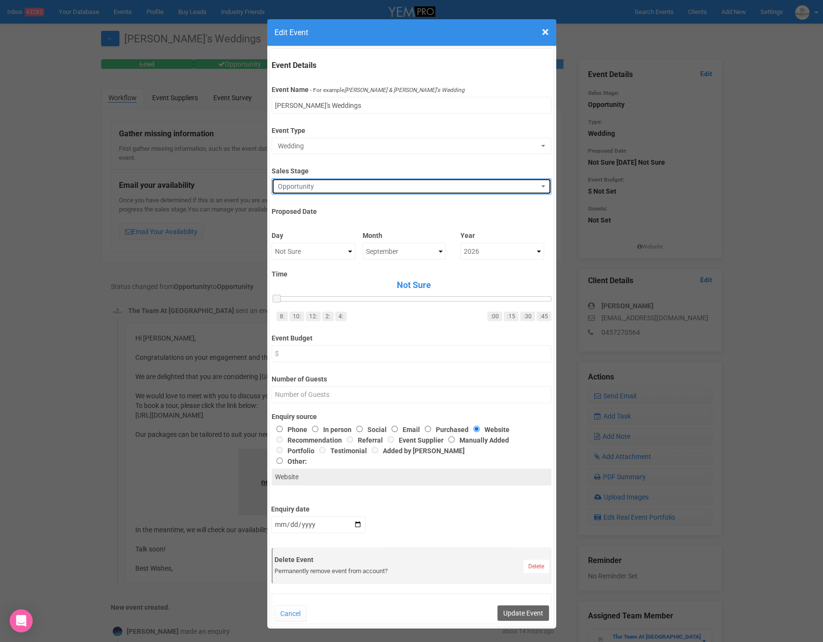
click at [339, 187] on span "Opportunity" at bounding box center [408, 187] width 261 height 10
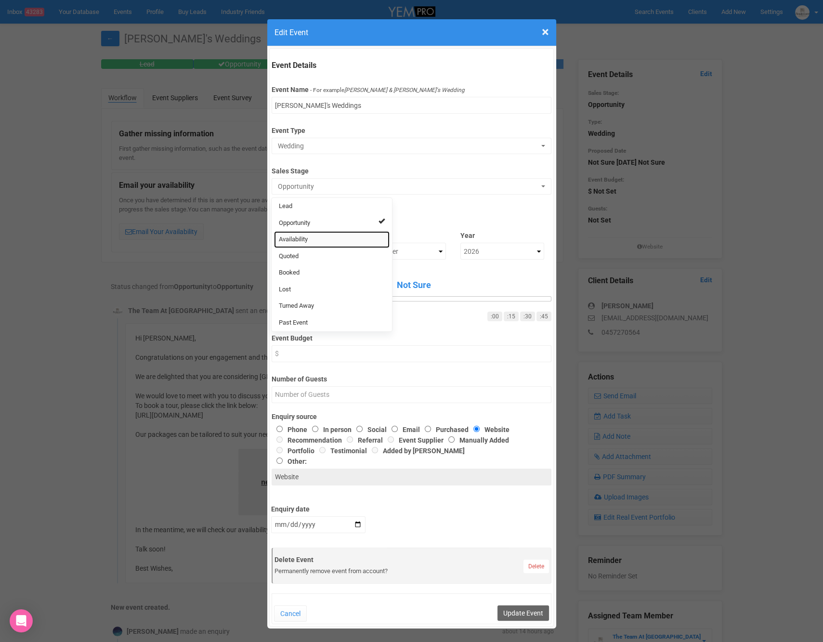
click at [325, 236] on link "Availability" at bounding box center [332, 239] width 116 height 17
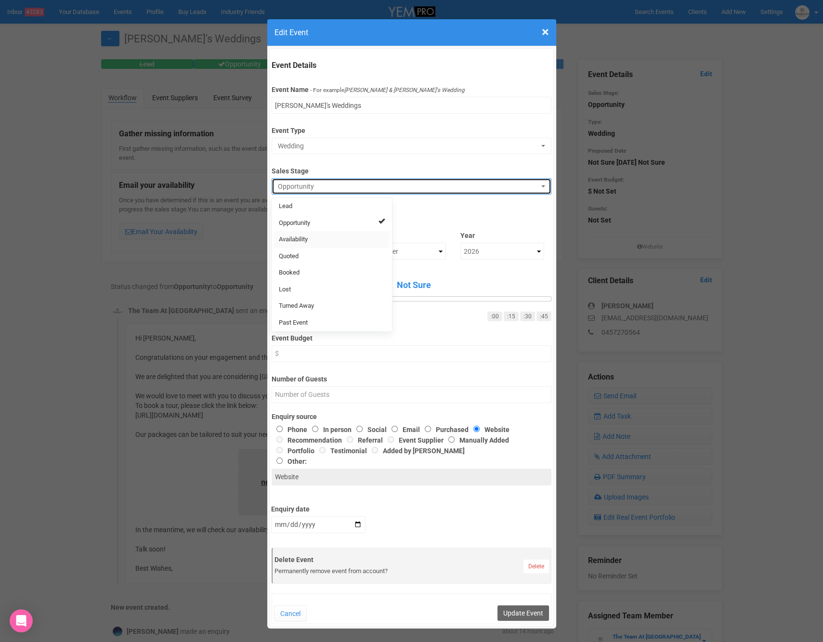
select select "8"
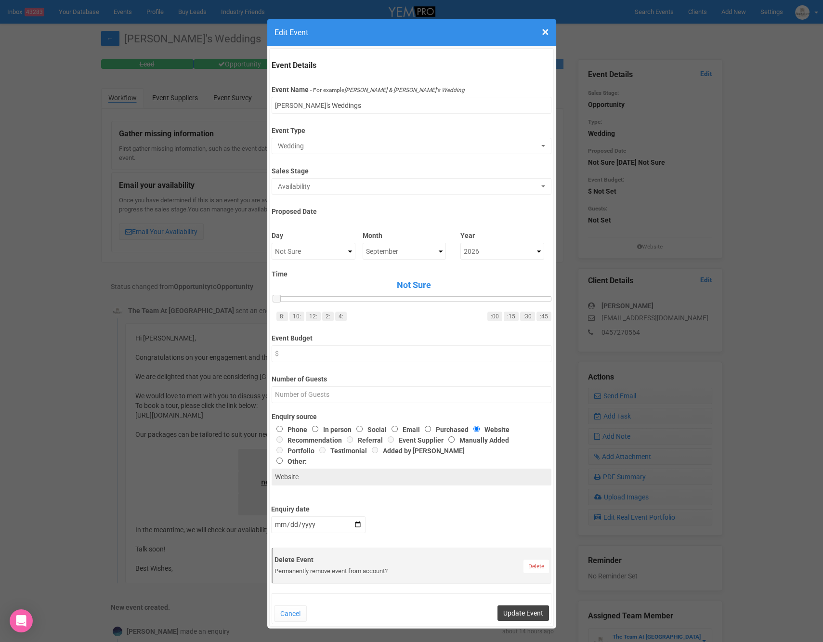
click at [513, 614] on button "Update Event" at bounding box center [523, 612] width 52 height 15
